Goal: Task Accomplishment & Management: Complete application form

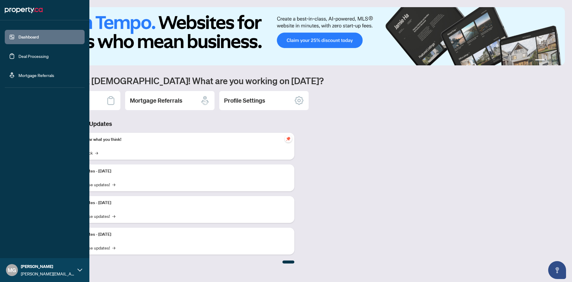
click at [25, 36] on link "Dashboard" at bounding box center [28, 36] width 20 height 5
click at [34, 57] on link "Deal Processing" at bounding box center [33, 55] width 30 height 5
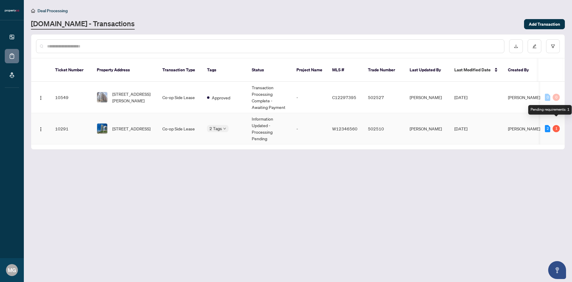
click at [555, 125] on div "1" at bounding box center [556, 128] width 7 height 7
click at [151, 125] on span "[STREET_ADDRESS]" at bounding box center [131, 128] width 38 height 7
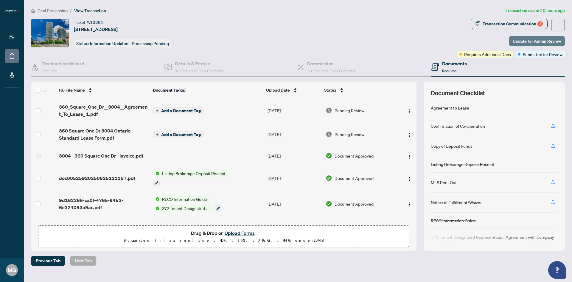
click at [517, 39] on span "Update for Admin Review" at bounding box center [537, 41] width 48 height 10
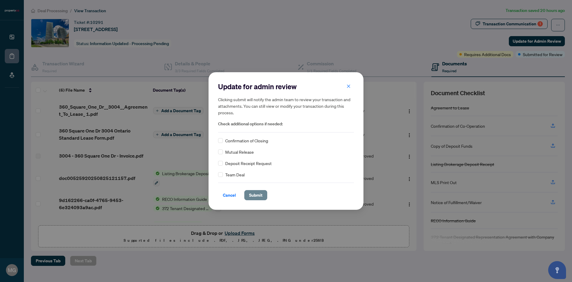
click at [256, 195] on span "Submit" at bounding box center [255, 195] width 13 height 10
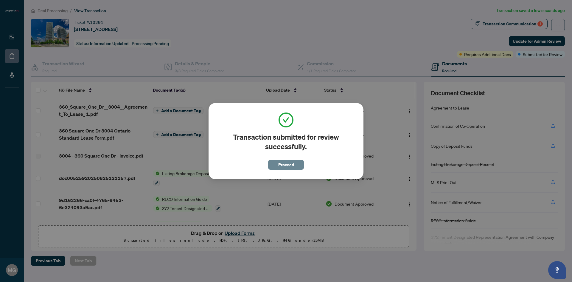
click at [289, 164] on span "Proceed" at bounding box center [286, 165] width 16 height 10
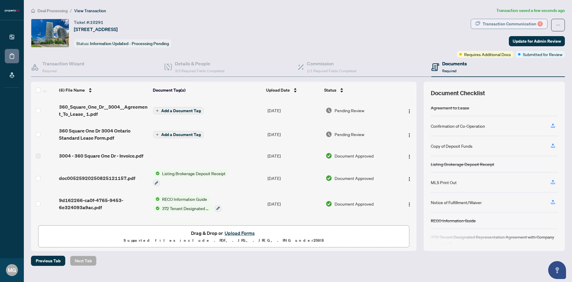
click at [505, 21] on div "Transaction Communication 1" at bounding box center [513, 24] width 60 height 10
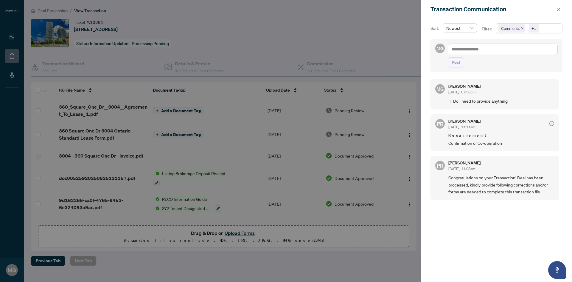
click at [550, 122] on icon "check-circle" at bounding box center [552, 123] width 5 height 5
click at [560, 10] on icon "close" at bounding box center [559, 8] width 3 height 3
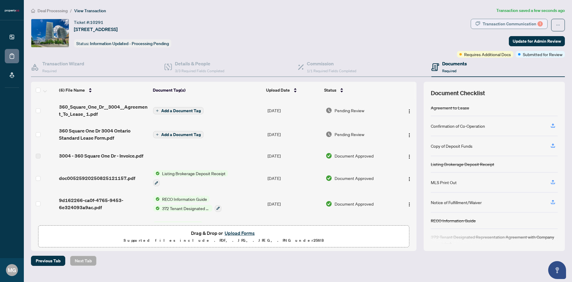
click at [496, 24] on div "Transaction Communication 1" at bounding box center [513, 24] width 60 height 10
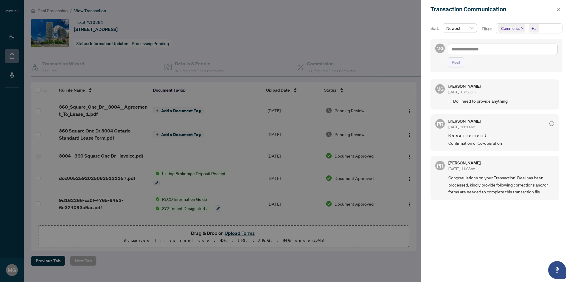
click at [379, 34] on div at bounding box center [286, 141] width 572 height 282
drag, startPoint x: 555, startPoint y: 16, endPoint x: 557, endPoint y: 10, distance: 6.7
click at [557, 10] on icon "close" at bounding box center [559, 9] width 4 height 4
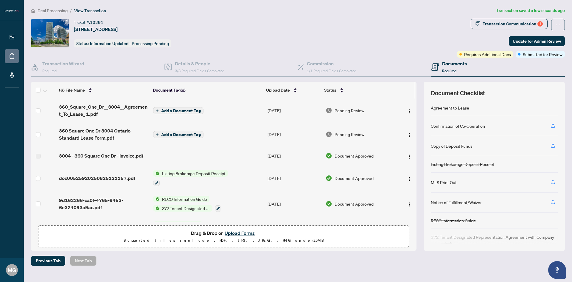
click at [446, 69] on span "Required" at bounding box center [449, 71] width 14 height 4
click at [449, 62] on h4 "Documents" at bounding box center [454, 63] width 25 height 7
click at [434, 65] on icon at bounding box center [436, 67] width 8 height 8
click at [553, 125] on icon "button" at bounding box center [553, 125] width 5 height 5
